Goal: Task Accomplishment & Management: Use online tool/utility

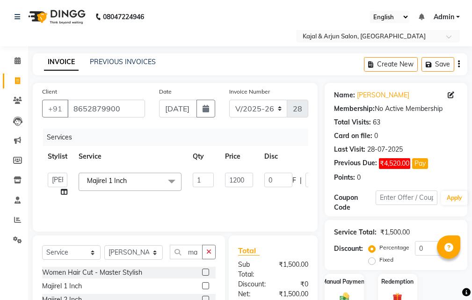
select select "541"
select select "13660"
select select "service"
select select "13660"
type input "1200"
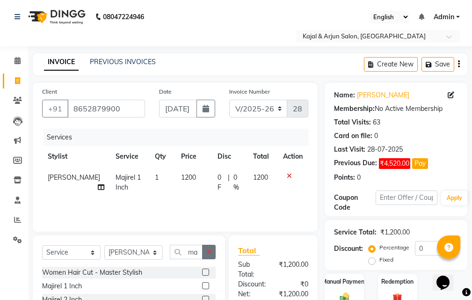
click at [210, 253] on icon "button" at bounding box center [208, 252] width 5 height 7
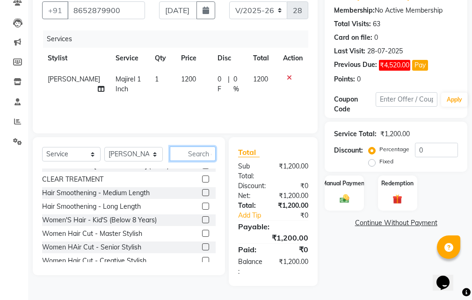
scroll to position [187, 0]
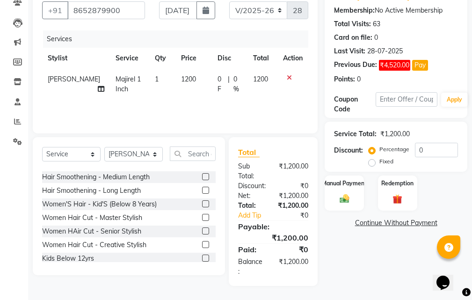
click at [202, 217] on label at bounding box center [205, 217] width 7 height 7
click at [202, 217] on input "checkbox" at bounding box center [205, 218] width 6 height 6
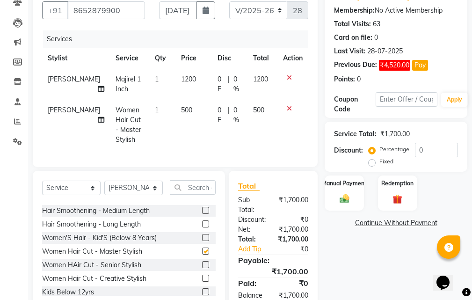
checkbox input "false"
click at [188, 186] on div "Select Service Product Membership Package Voucher Prepaid Gift Card Select Styl…" at bounding box center [129, 240] width 192 height 138
click at [154, 195] on select "Select Stylist Arjun Sir [PERSON_NAME] [PERSON_NAME] [PERSON_NAME] [PERSON_NAME…" at bounding box center [133, 188] width 59 height 15
select select "6989"
click at [104, 188] on select "Select Stylist Arjun Sir [PERSON_NAME] [PERSON_NAME] [PERSON_NAME] [PERSON_NAME…" at bounding box center [133, 188] width 59 height 15
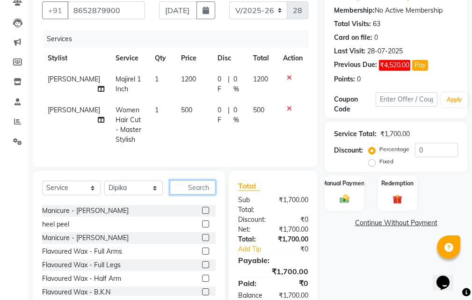
click at [211, 195] on input "text" at bounding box center [193, 187] width 46 height 15
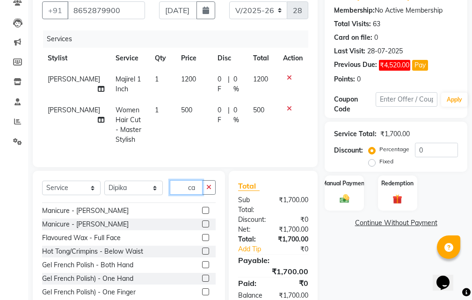
scroll to position [0, 0]
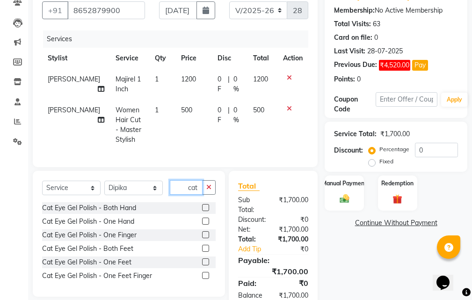
type input "cat"
click at [206, 211] on label at bounding box center [205, 207] width 7 height 7
click at [206, 211] on input "checkbox" at bounding box center [205, 208] width 6 height 6
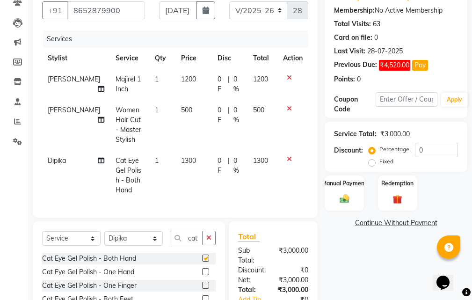
checkbox input "false"
click at [184, 155] on td "1300" at bounding box center [194, 175] width 37 height 51
select select "6989"
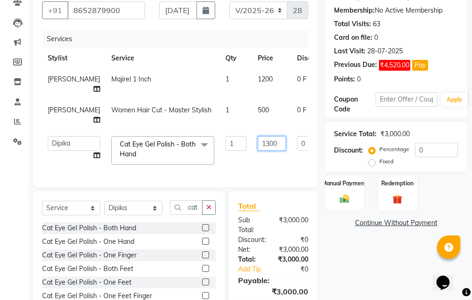
click at [258, 151] on input "1300" at bounding box center [272, 143] width 28 height 15
type input "1000"
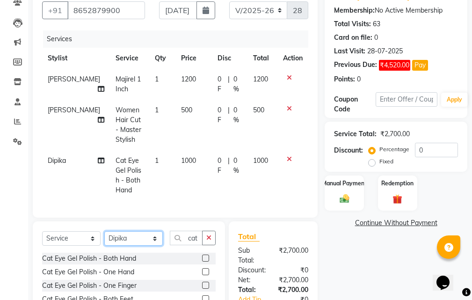
click at [155, 234] on div "Select Service Product Membership Package Voucher Prepaid Gift Card Select Styl…" at bounding box center [129, 284] width 192 height 126
select select "6990"
click at [104, 238] on select "Select Stylist Arjun Sir [PERSON_NAME] [PERSON_NAME] [PERSON_NAME] [PERSON_NAME…" at bounding box center [133, 238] width 59 height 15
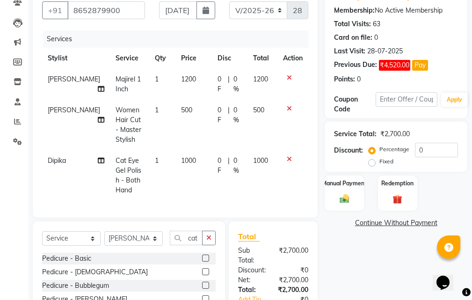
click at [202, 262] on label at bounding box center [205, 258] width 7 height 7
click at [202, 262] on input "checkbox" at bounding box center [205, 259] width 6 height 6
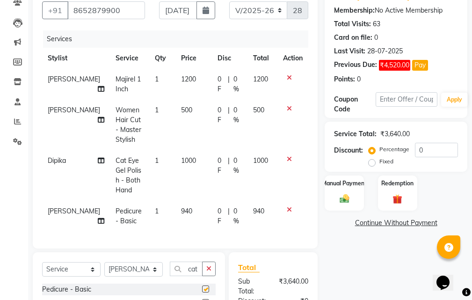
checkbox input "false"
click at [183, 209] on td "940" at bounding box center [194, 216] width 37 height 31
select select "6990"
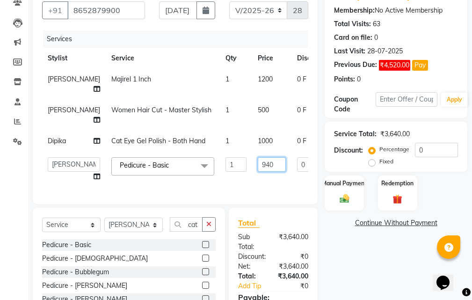
click at [258, 172] on input "940" at bounding box center [272, 164] width 28 height 15
type input "9"
type input "800"
click at [357, 190] on div "Manual Payment" at bounding box center [344, 193] width 41 height 37
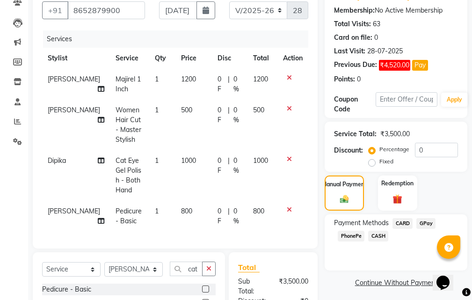
click at [380, 232] on span "CASH" at bounding box center [378, 236] width 20 height 11
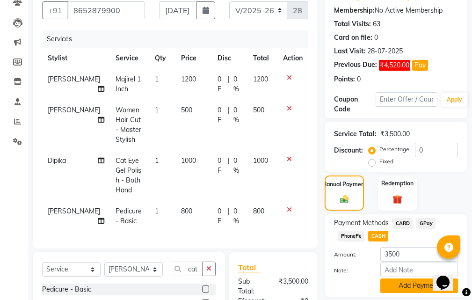
click at [396, 283] on button "Add Payment" at bounding box center [420, 286] width 78 height 15
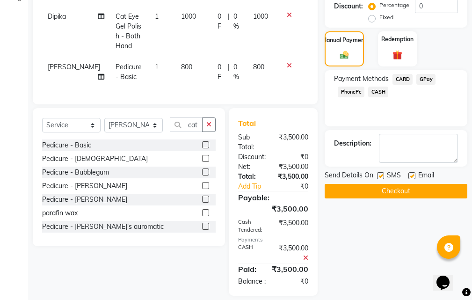
scroll to position [269, 0]
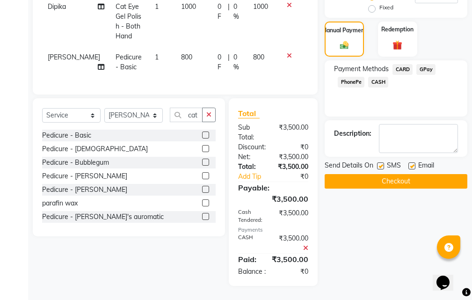
click at [382, 162] on label at bounding box center [380, 165] width 7 height 7
click at [382, 163] on input "checkbox" at bounding box center [380, 166] width 6 height 6
checkbox input "false"
click at [413, 162] on label at bounding box center [412, 165] width 7 height 7
click at [413, 163] on input "checkbox" at bounding box center [412, 166] width 6 height 6
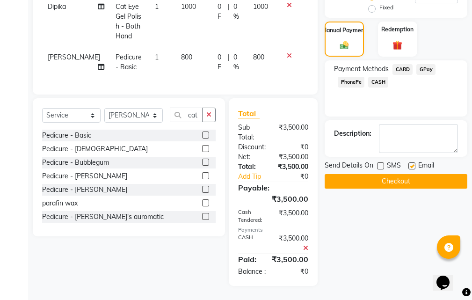
checkbox input "false"
click at [394, 174] on button "Checkout" at bounding box center [396, 181] width 143 height 15
